Goal: Task Accomplishment & Management: Complete application form

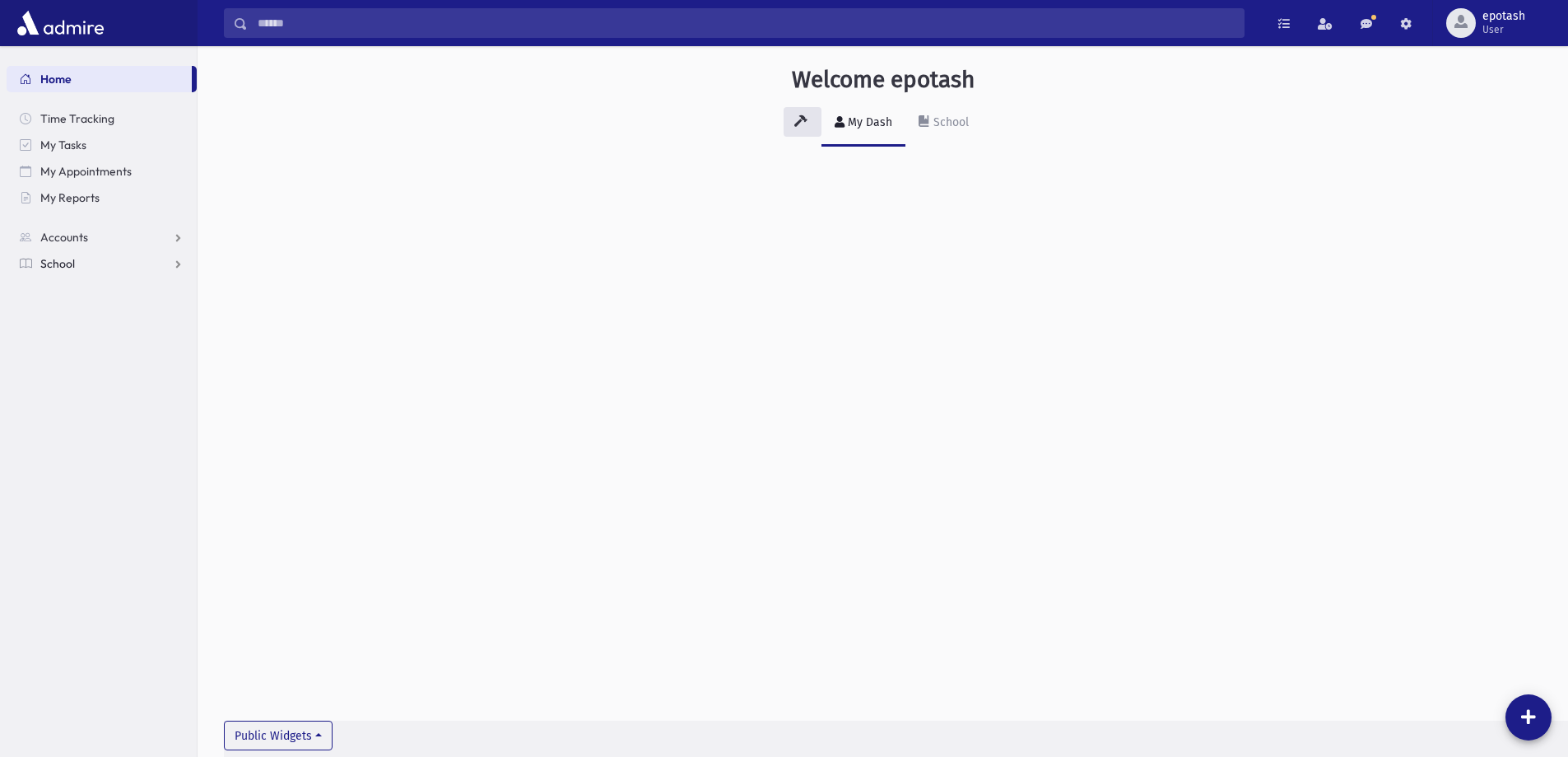
click at [112, 261] on link "School" at bounding box center [101, 264] width 190 height 26
click at [139, 312] on link "Attendance" at bounding box center [101, 316] width 190 height 26
click at [108, 344] on link "Entry" at bounding box center [101, 343] width 190 height 26
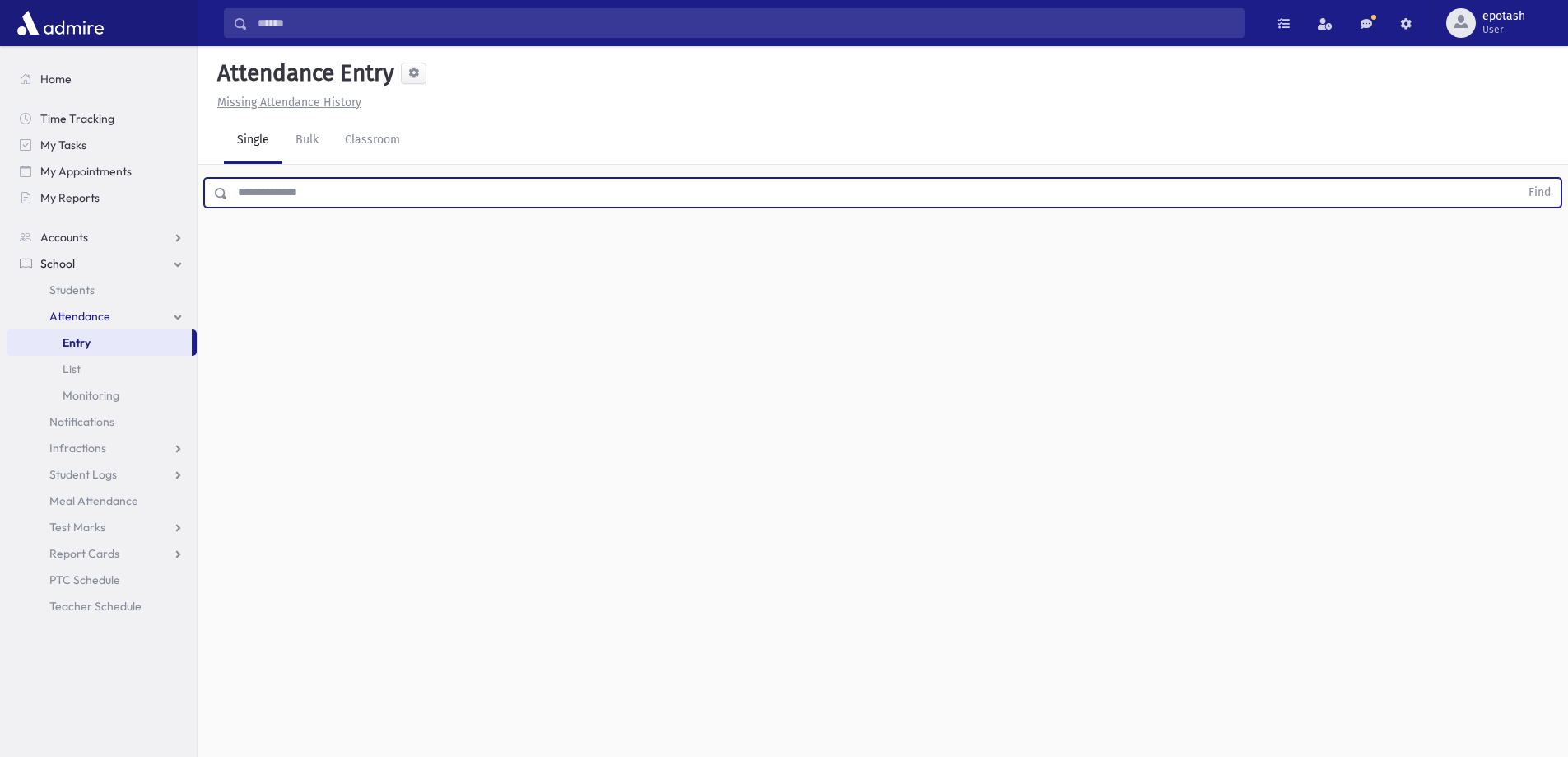
click at [711, 196] on input "text" at bounding box center [874, 193] width 1291 height 29
click at [92, 290] on span "Students" at bounding box center [72, 290] width 45 height 15
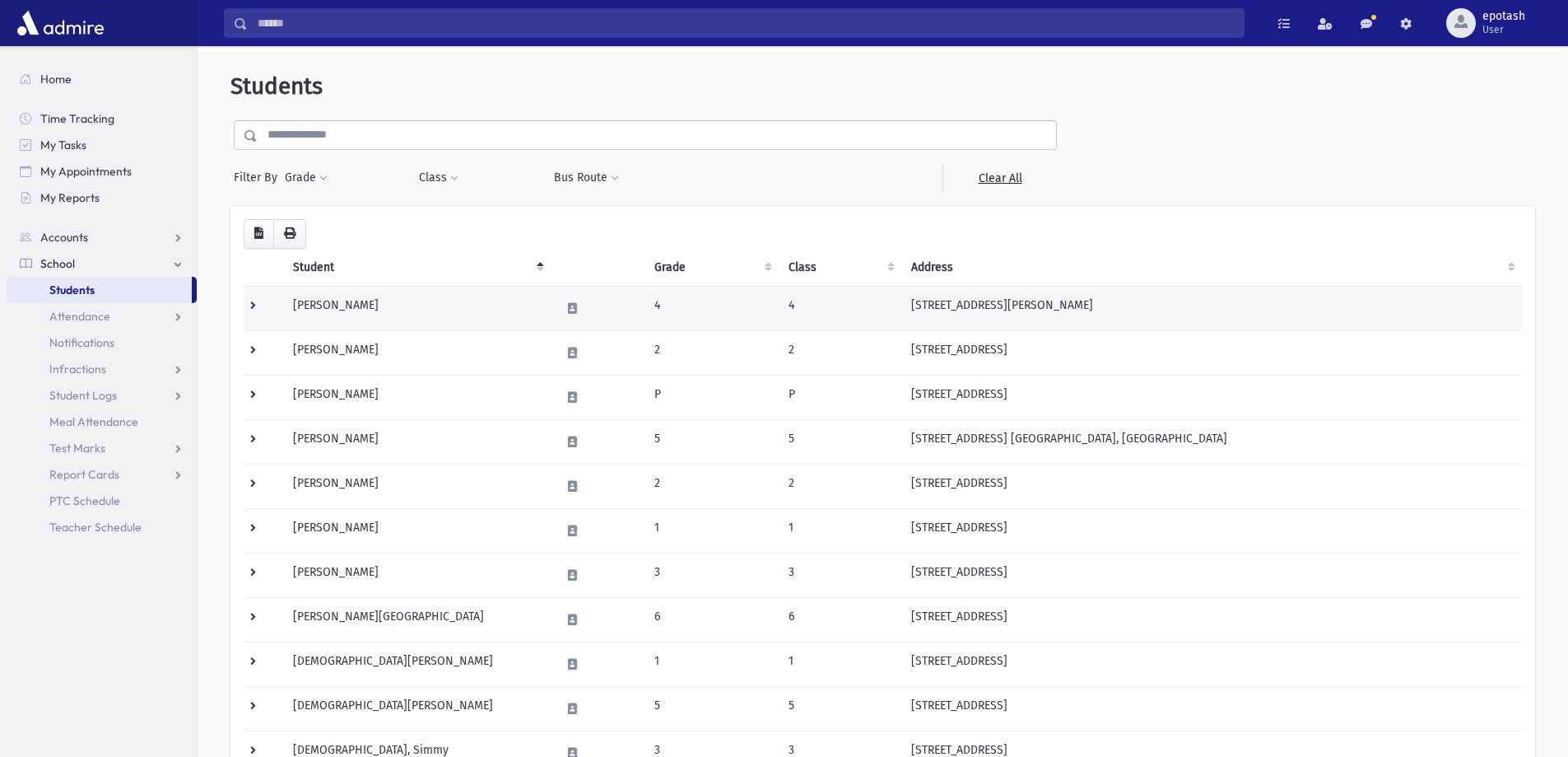
click at [459, 304] on td "Abadi, Renee" at bounding box center [417, 308] width 267 height 44
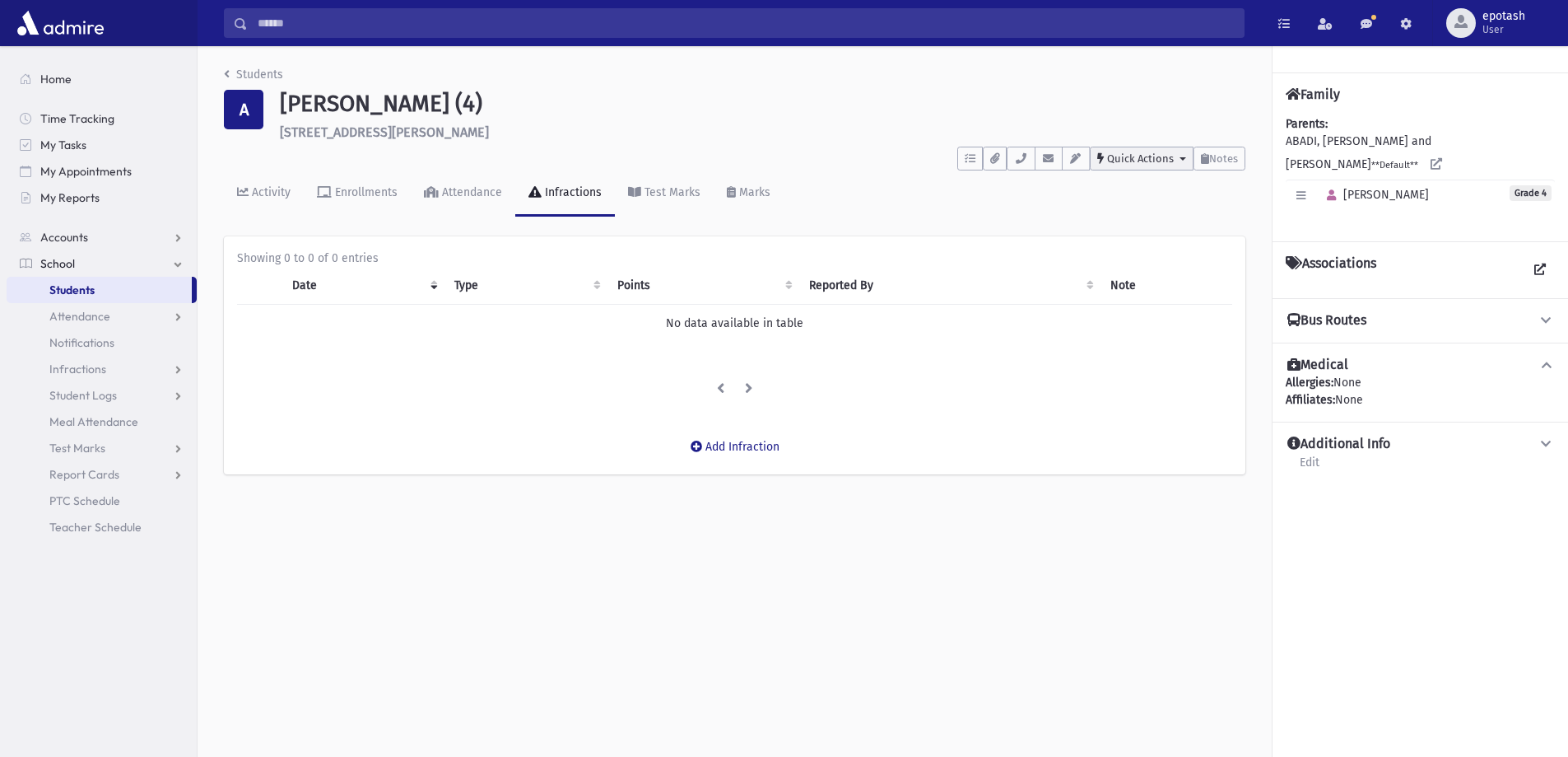
click at [1155, 166] on button "Quick Actions" at bounding box center [1142, 159] width 104 height 24
click at [992, 162] on icon "button" at bounding box center [994, 159] width 9 height 10
click at [969, 151] on button "button" at bounding box center [969, 159] width 25 height 24
click at [1053, 158] on icon "button" at bounding box center [1048, 159] width 13 height 10
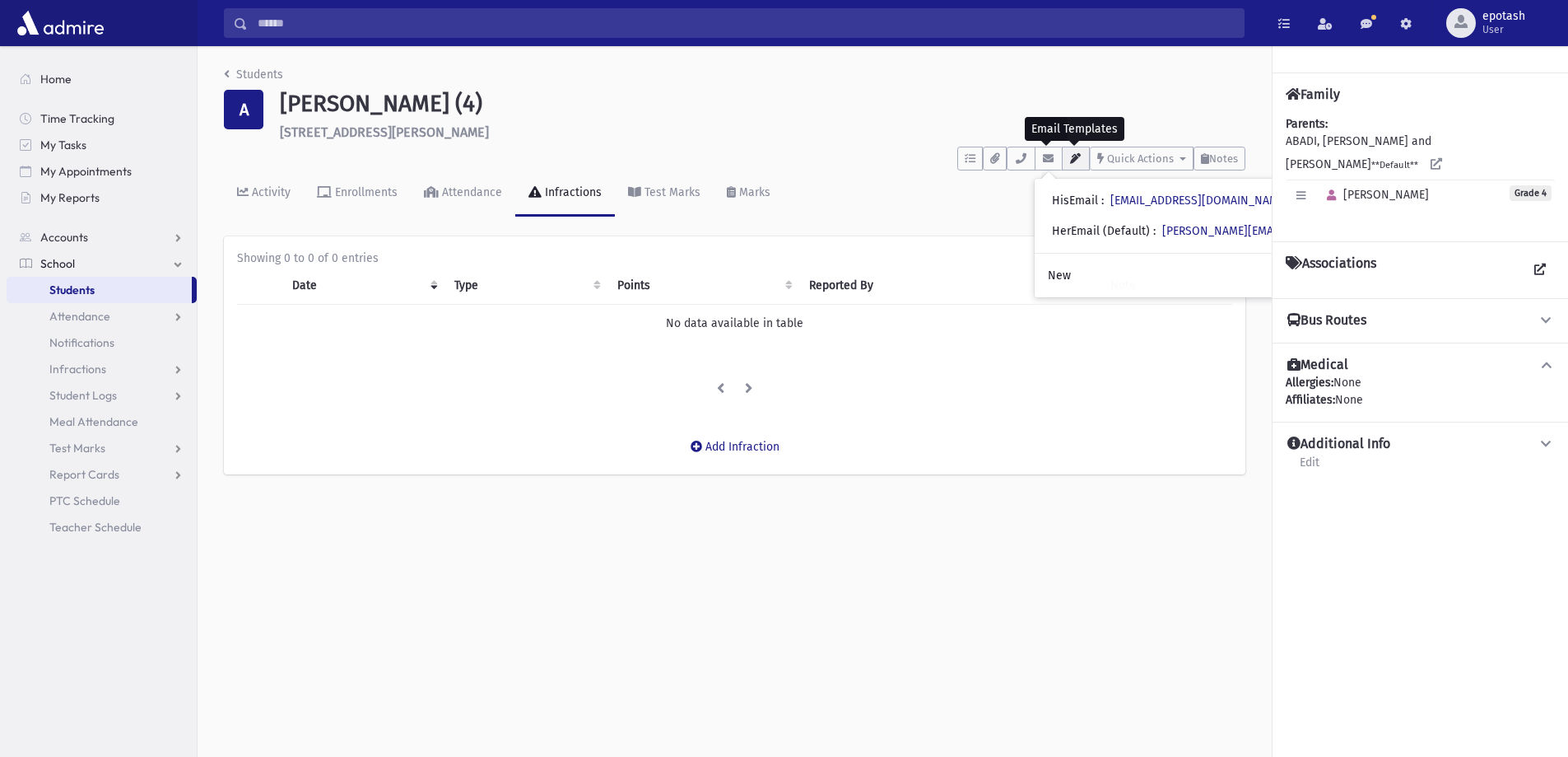
click at [1075, 159] on icon "button" at bounding box center [1076, 159] width 13 height 10
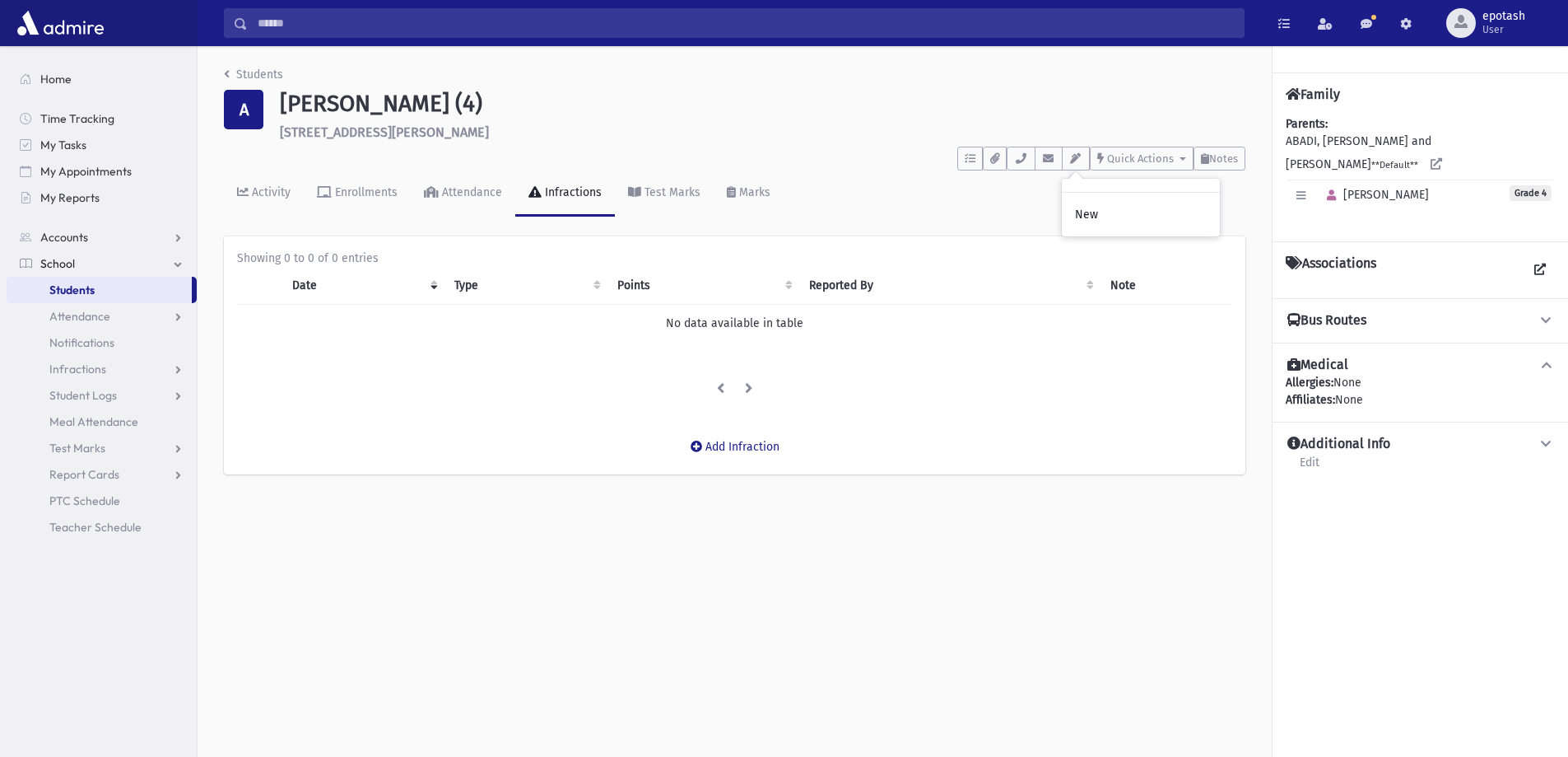
click at [1086, 657] on div "Students A Abadi, Renee (4) 498 Marvin Drive Long Branch **** To Do's No open t…" at bounding box center [882, 401] width 1370 height 711
click at [174, 318] on link "Attendance" at bounding box center [101, 316] width 190 height 26
click at [81, 343] on span "Entry" at bounding box center [76, 342] width 28 height 15
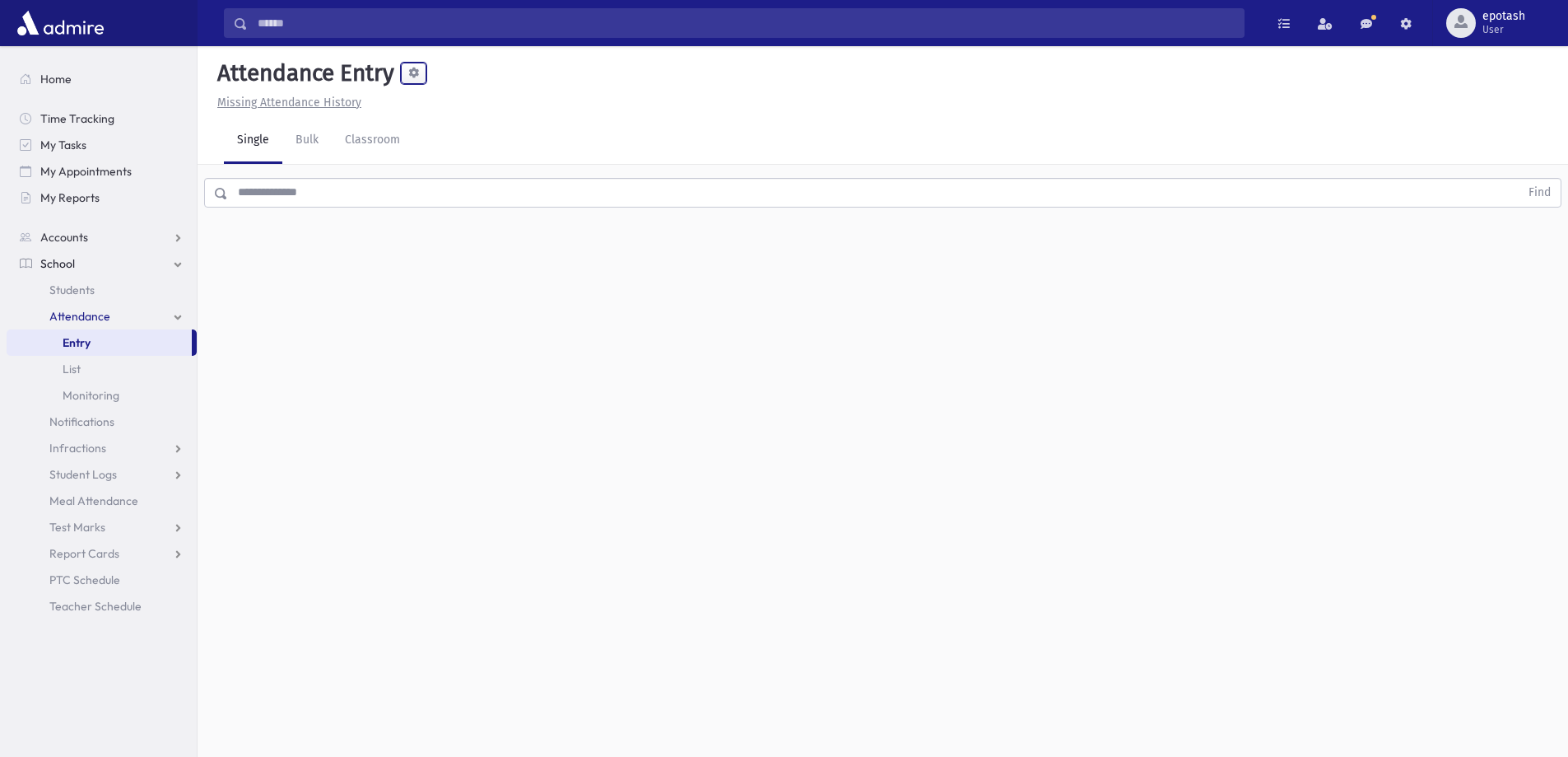
click at [423, 73] on button at bounding box center [413, 73] width 25 height 22
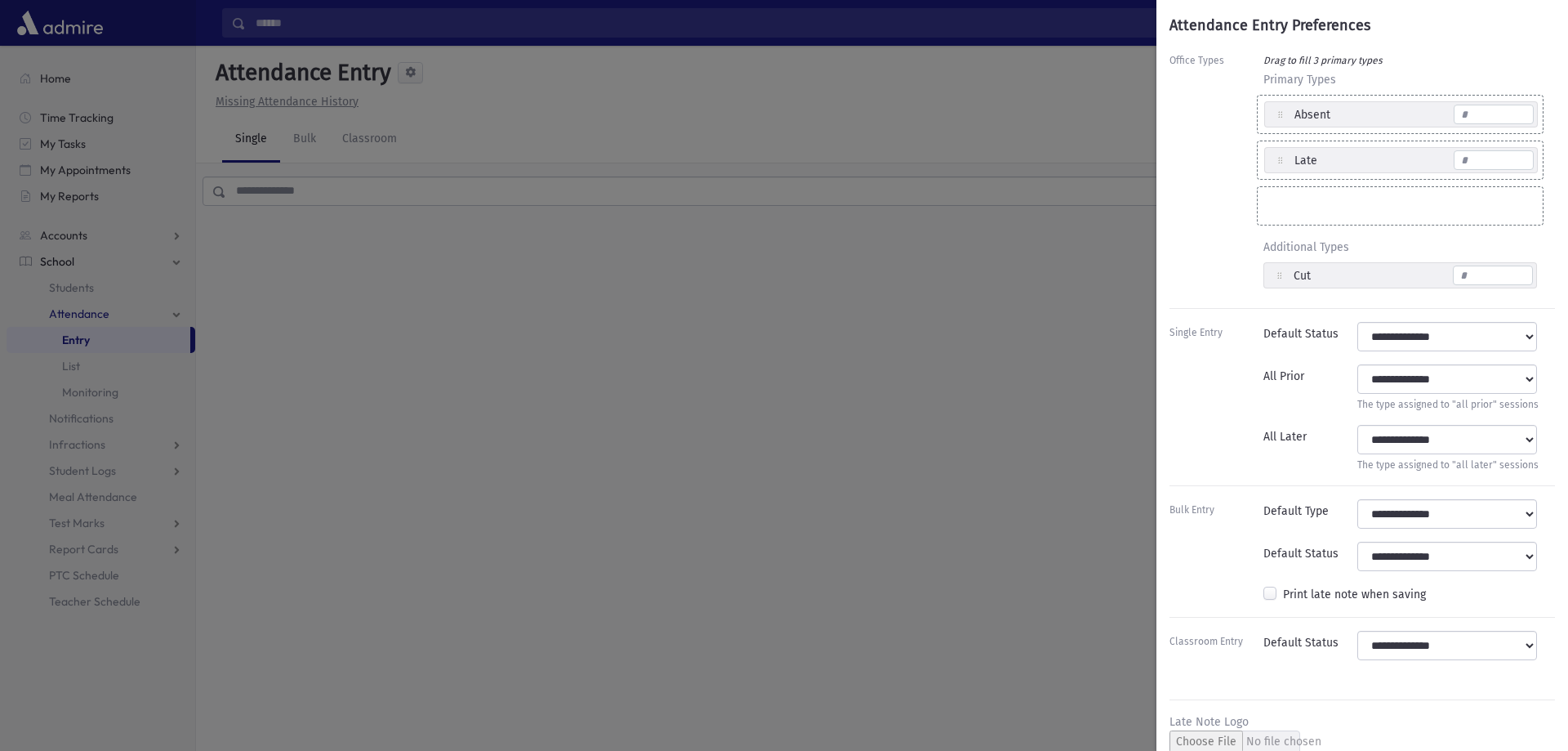
click at [638, 326] on div "Attendance Entry Preferences Office Types Drag to fill 3 primary types Primary …" at bounding box center [784, 375] width 1568 height 751
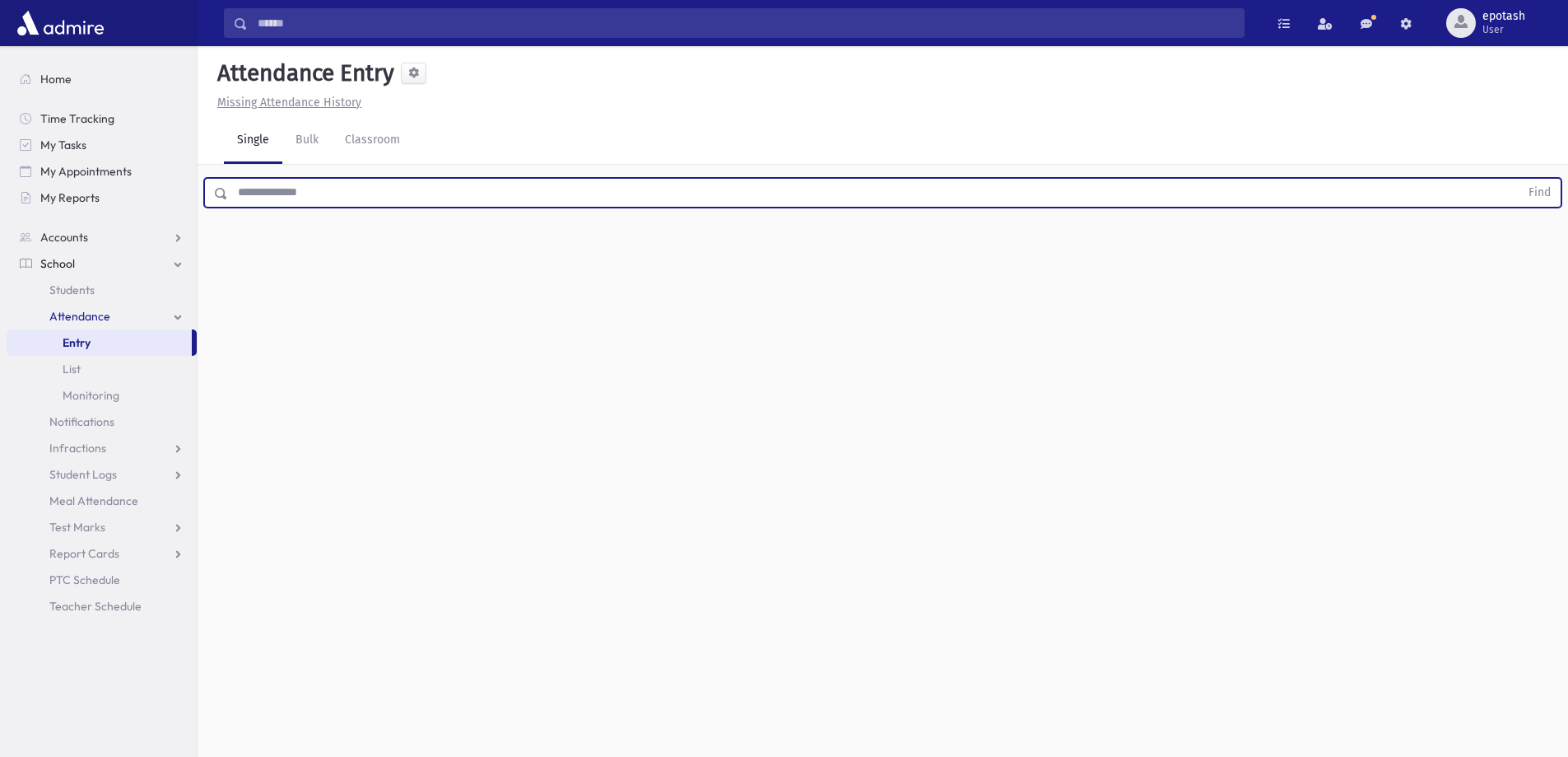
click at [314, 193] on input "text" at bounding box center [874, 193] width 1291 height 29
click at [102, 401] on span "Monitoring" at bounding box center [91, 395] width 57 height 15
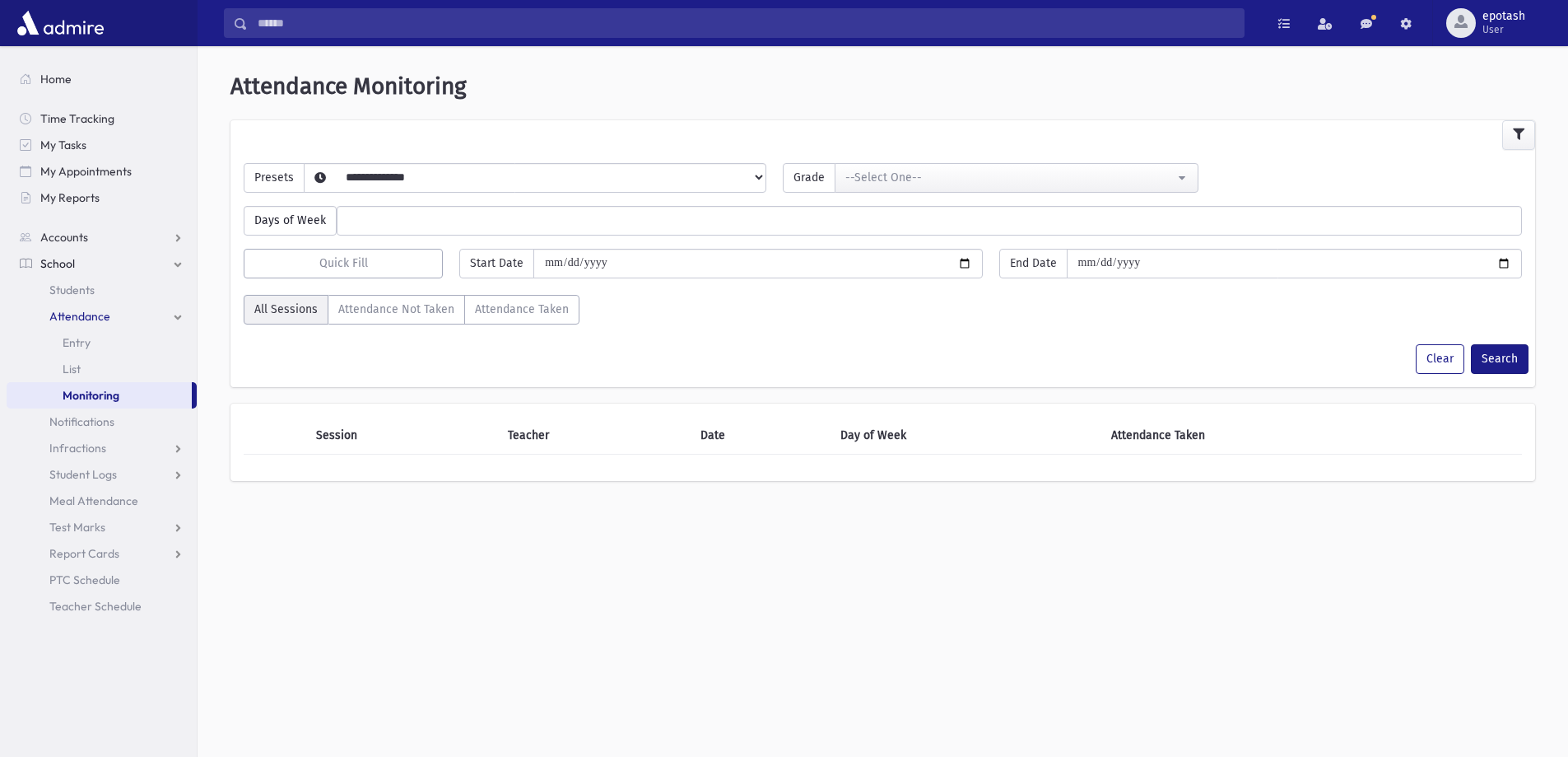
select select
click at [139, 347] on link "Entry" at bounding box center [101, 343] width 190 height 26
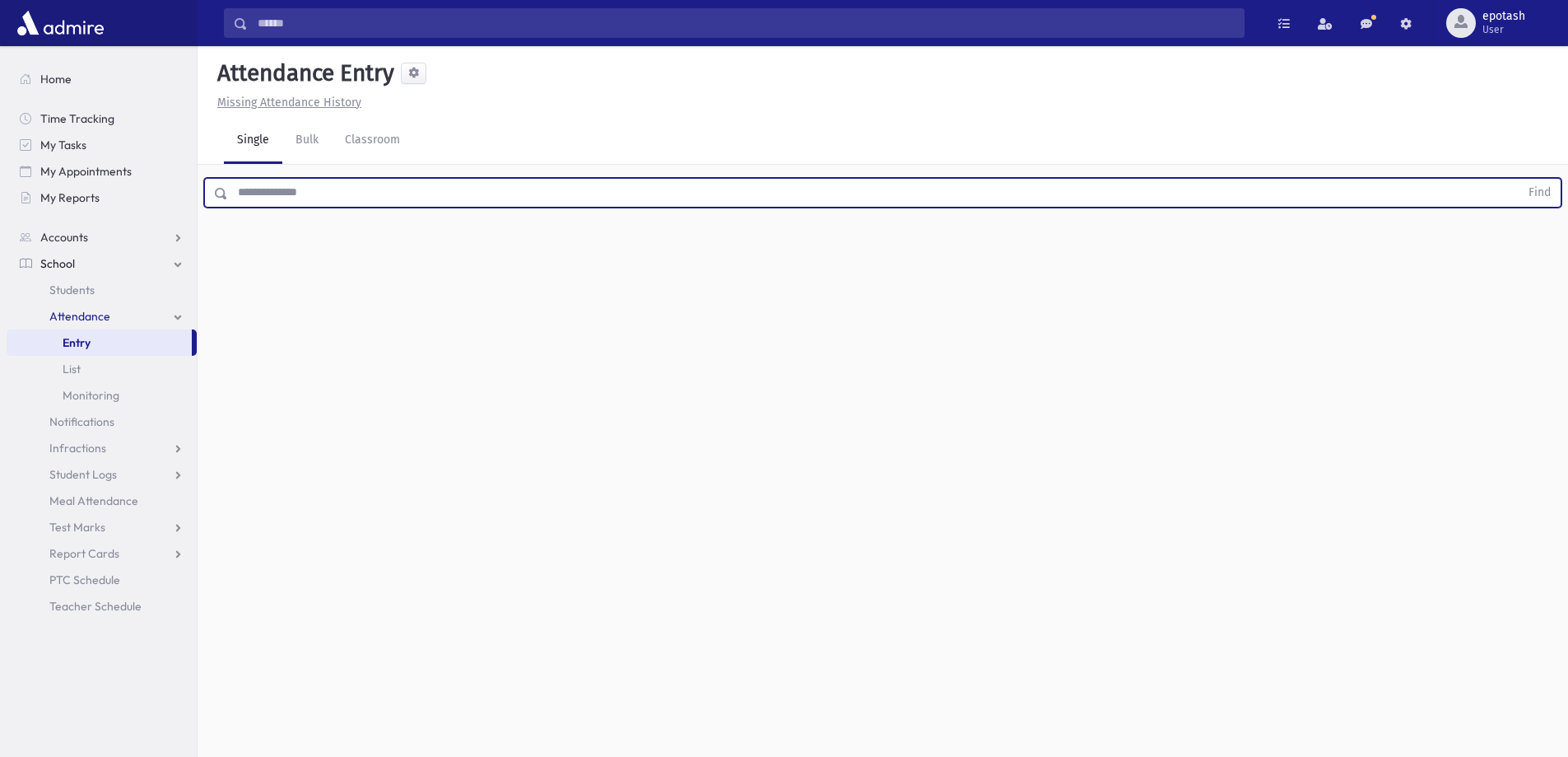
click at [492, 187] on input "text" at bounding box center [874, 193] width 1291 height 29
type input "*"
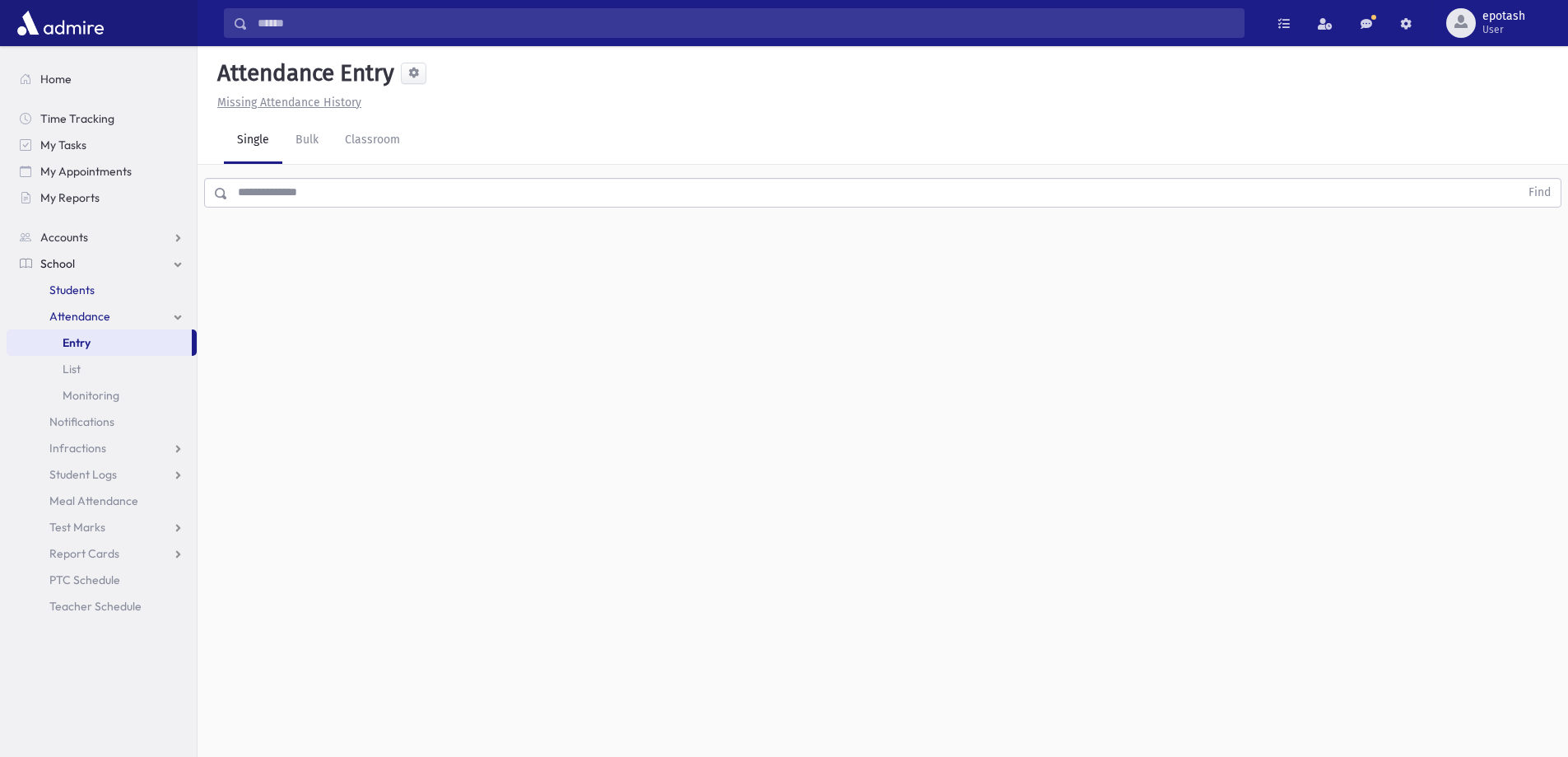
click at [120, 291] on link "Students" at bounding box center [101, 290] width 190 height 26
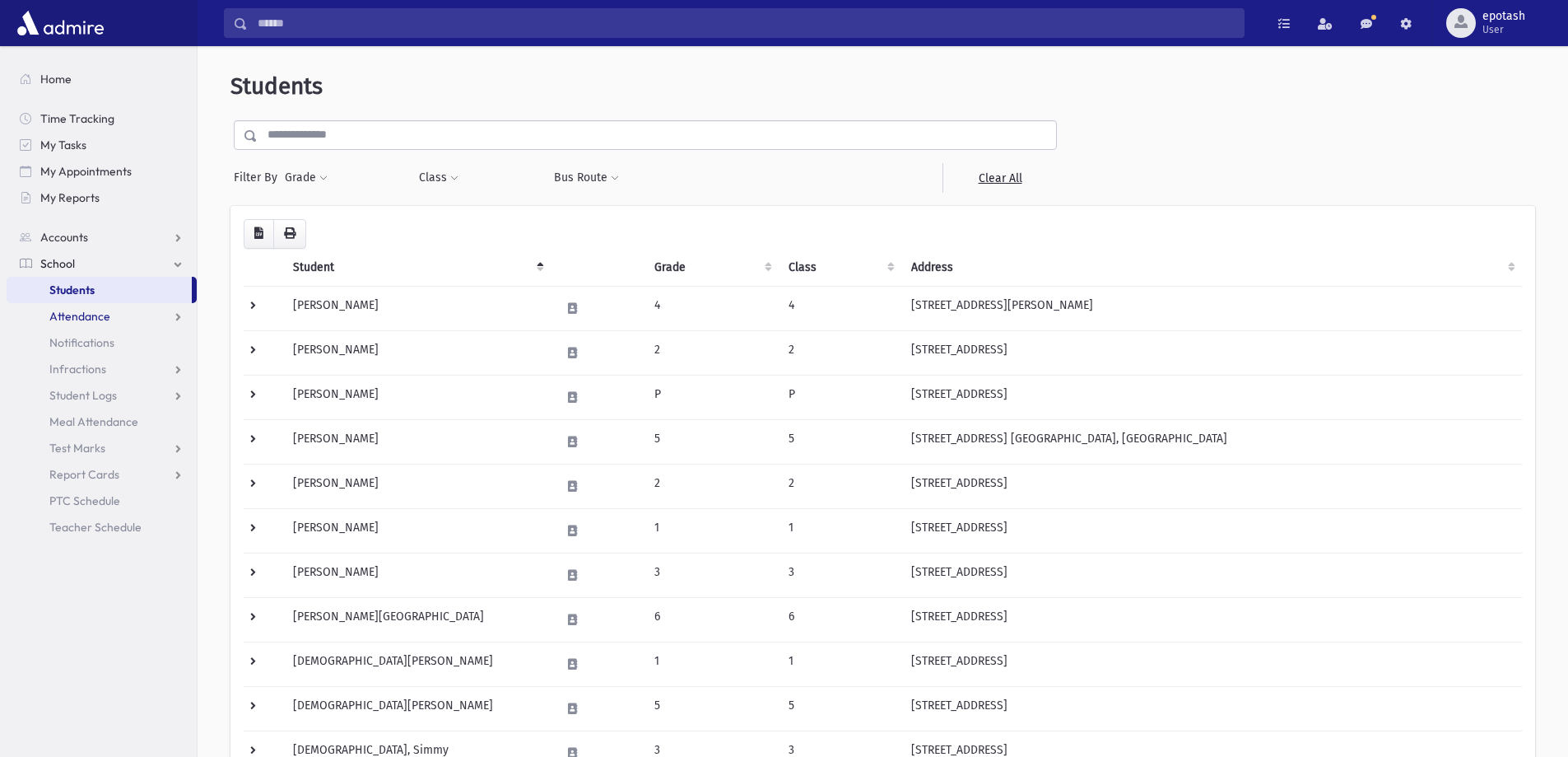
click at [114, 320] on link "Attendance" at bounding box center [101, 316] width 190 height 26
click at [96, 351] on link "Entry" at bounding box center [101, 343] width 190 height 26
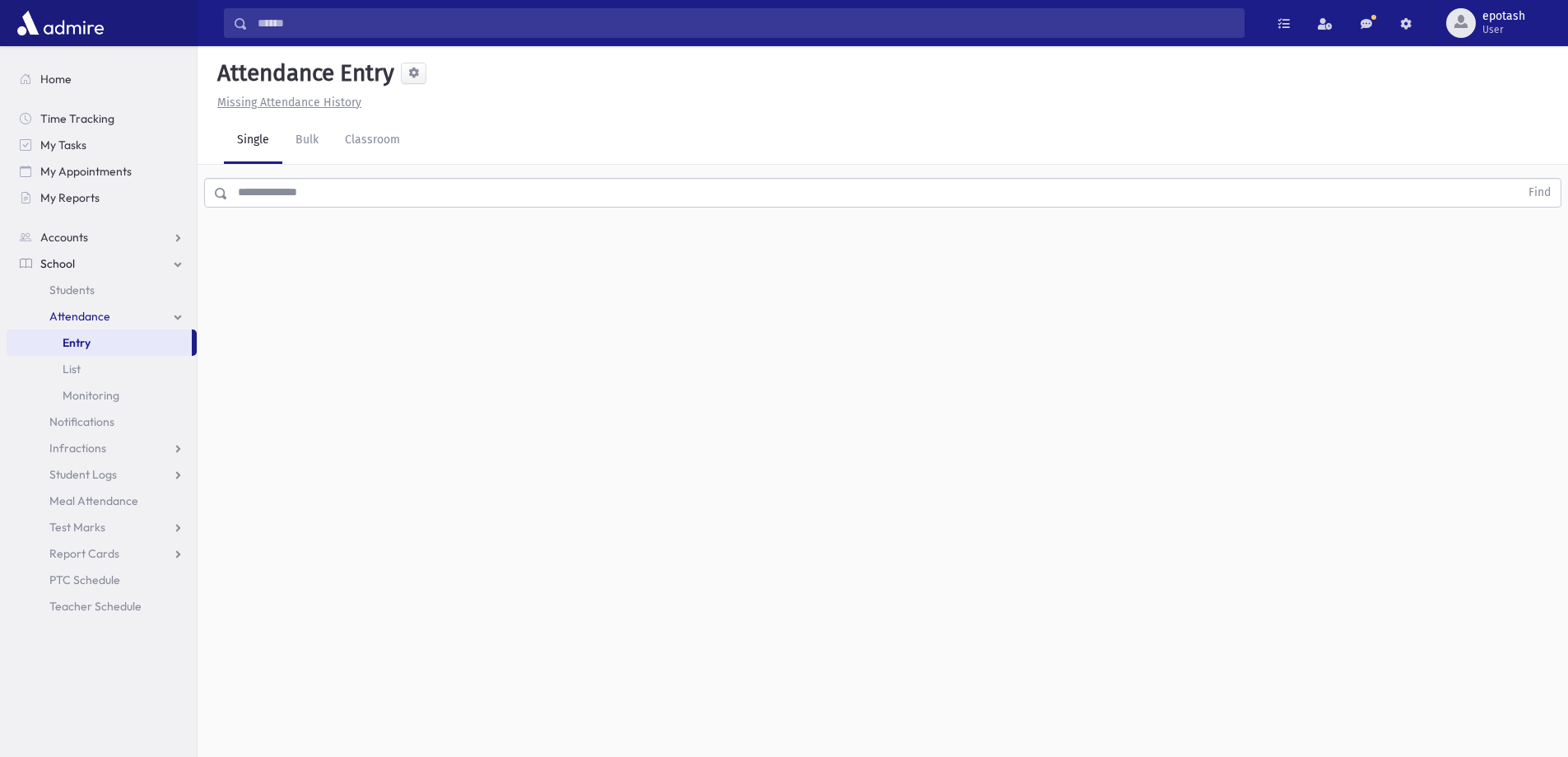
click at [328, 198] on input "text" at bounding box center [874, 193] width 1291 height 29
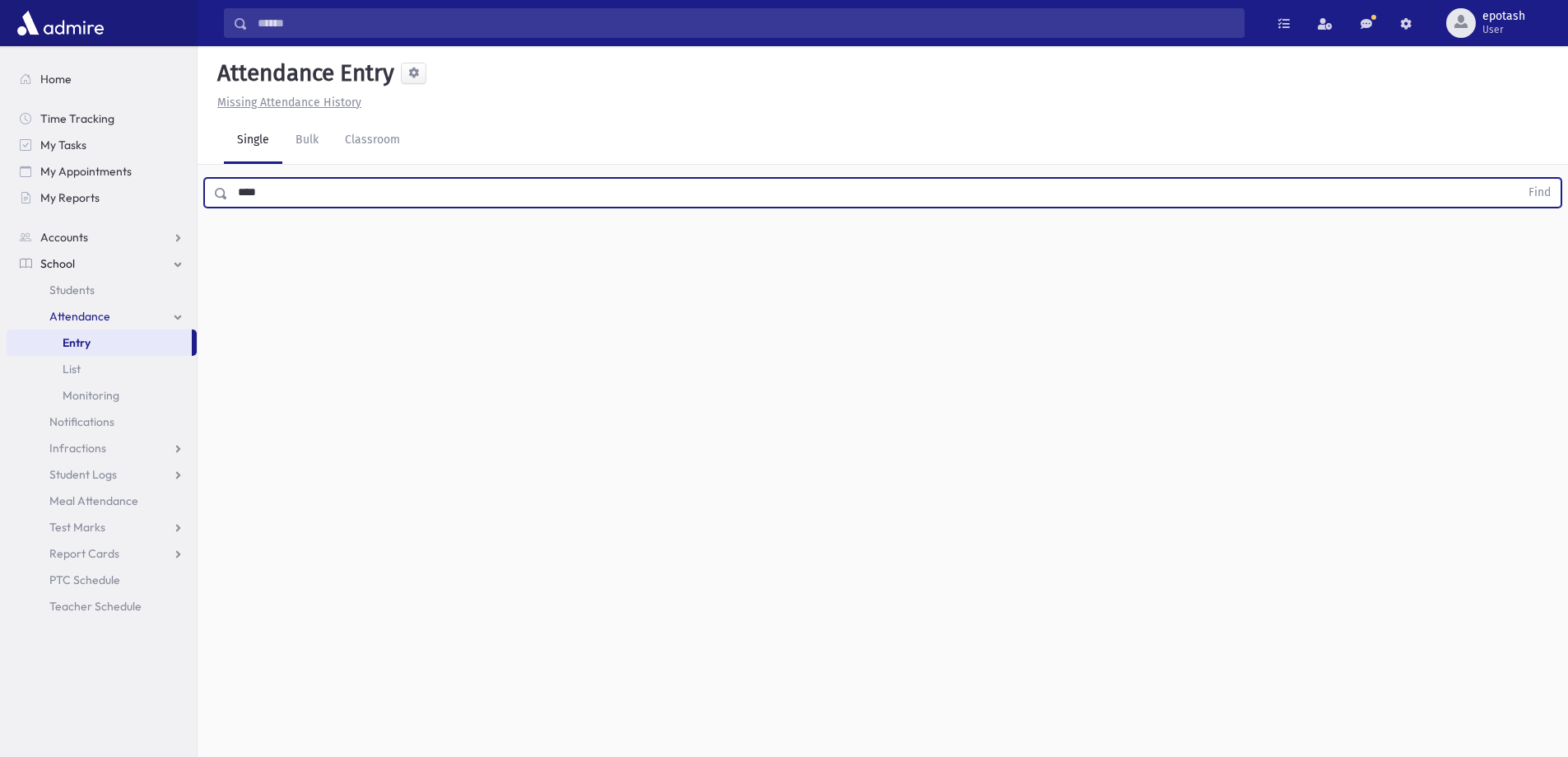
type input "****"
click at [1519, 179] on button "Find" at bounding box center [1539, 193] width 42 height 28
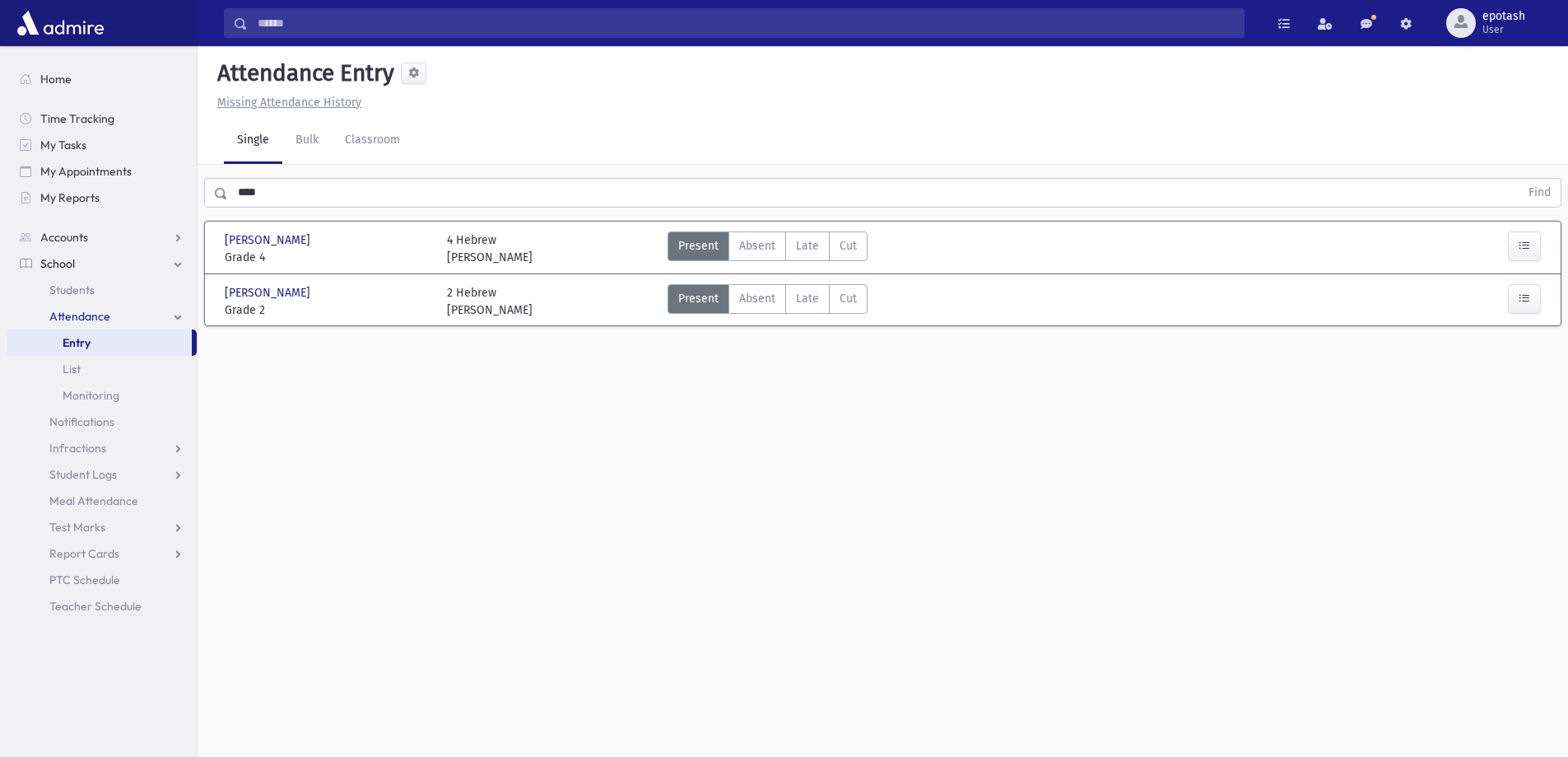
click at [521, 493] on div "Attendance Entry Missing Attendance History Single Bulk Classroom **** Find Aba…" at bounding box center [882, 401] width 1370 height 711
click at [122, 338] on link "Entry" at bounding box center [100, 343] width 185 height 26
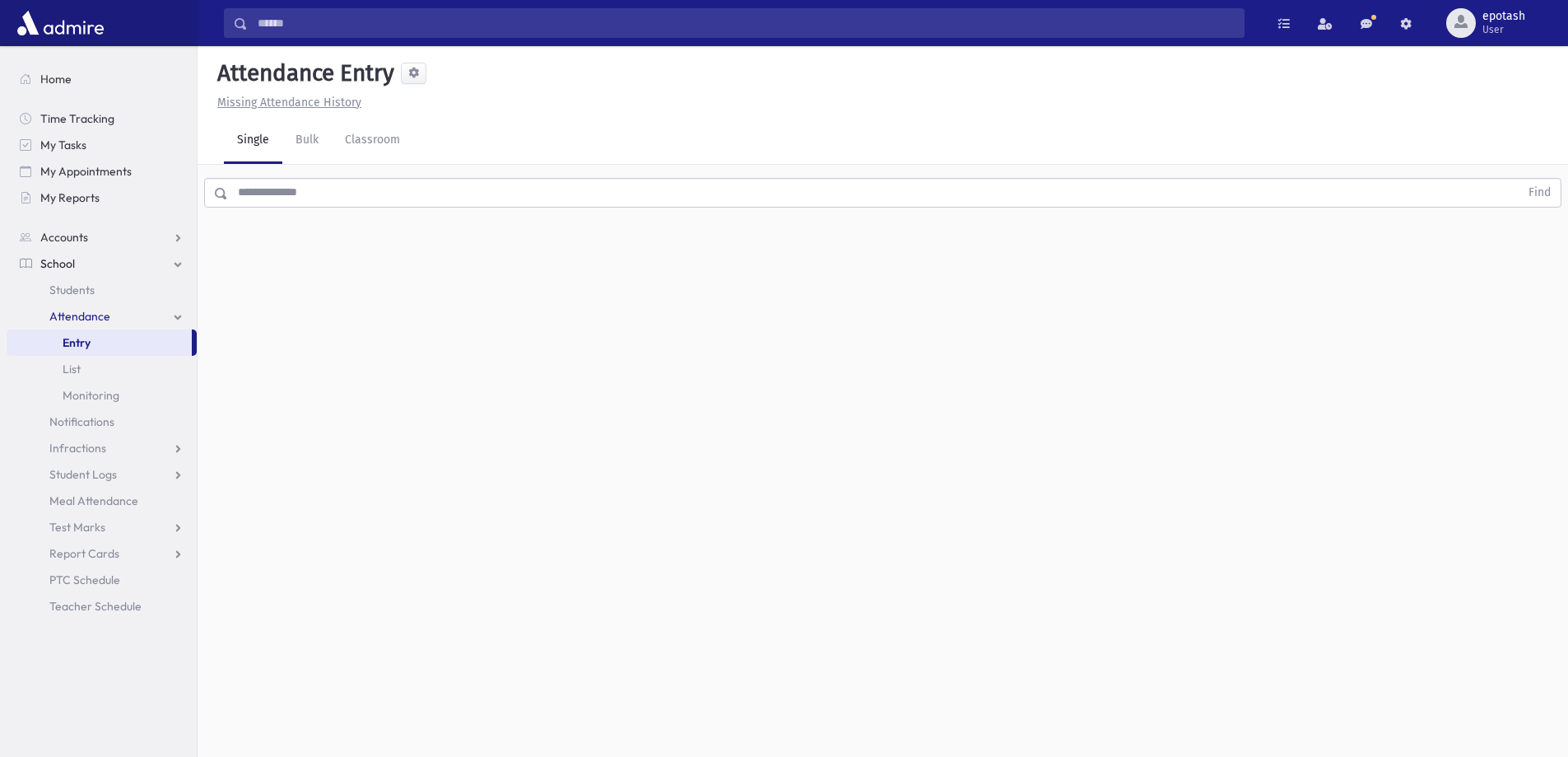
click at [181, 314] on link "Attendance" at bounding box center [101, 316] width 190 height 26
click at [177, 264] on link "School" at bounding box center [101, 264] width 190 height 26
click at [179, 261] on link "School" at bounding box center [101, 264] width 190 height 26
click at [178, 316] on link "Attendance" at bounding box center [101, 316] width 190 height 26
click at [103, 347] on link "Entry" at bounding box center [100, 343] width 185 height 26
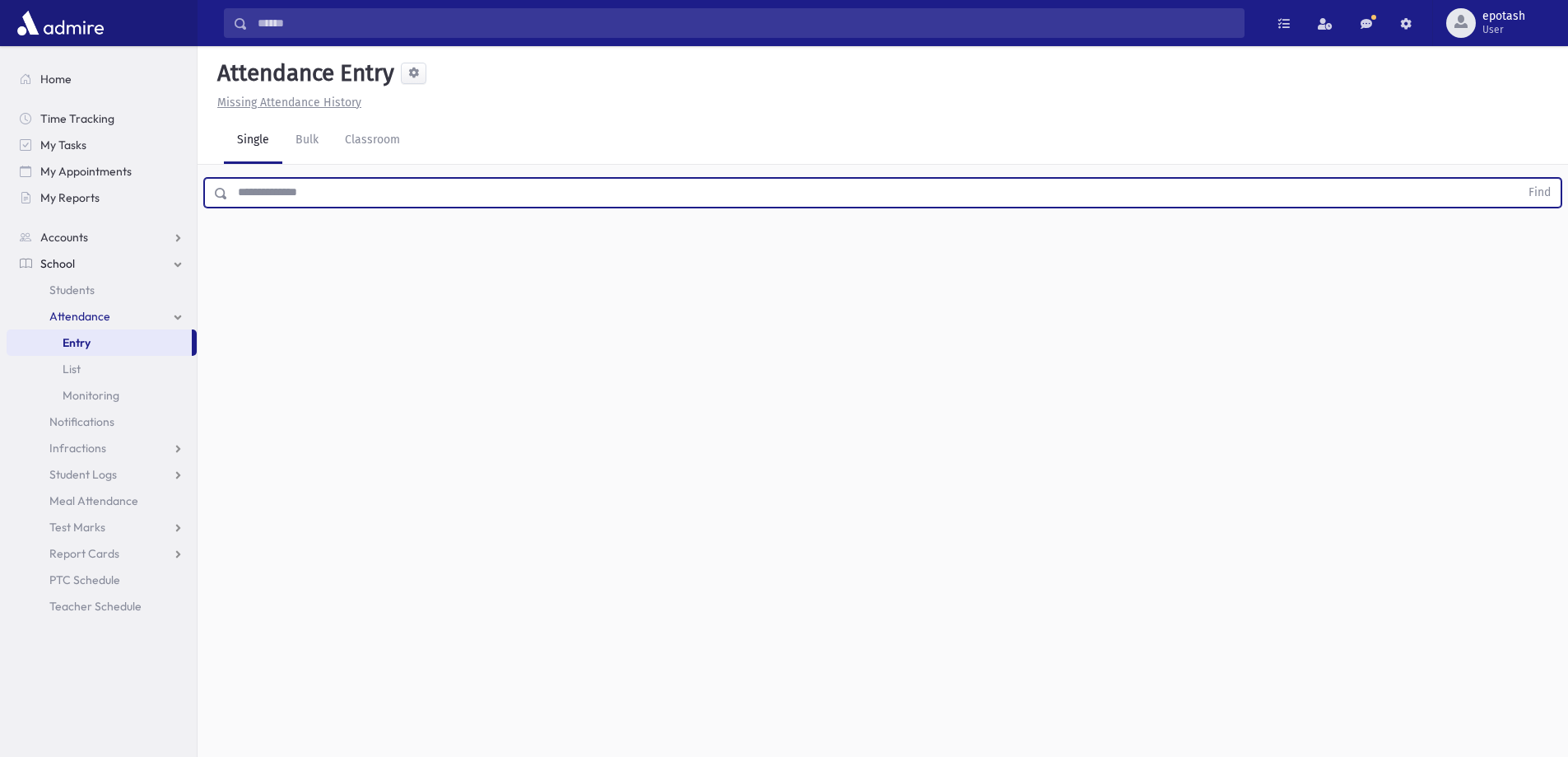
click at [312, 190] on input "text" at bounding box center [874, 193] width 1291 height 29
type input "***"
click at [1543, 188] on button "Find" at bounding box center [1539, 193] width 42 height 28
